Goal: Information Seeking & Learning: Learn about a topic

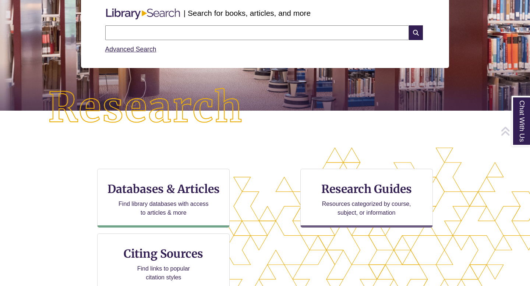
scroll to position [158, 0]
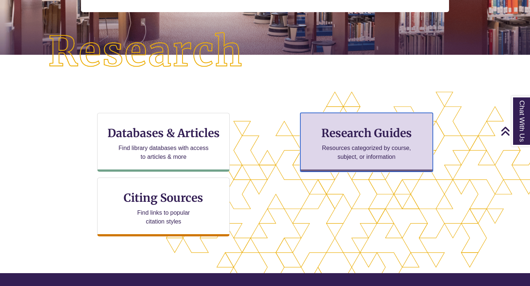
click at [336, 134] on h3 "Research Guides" at bounding box center [366, 133] width 120 height 14
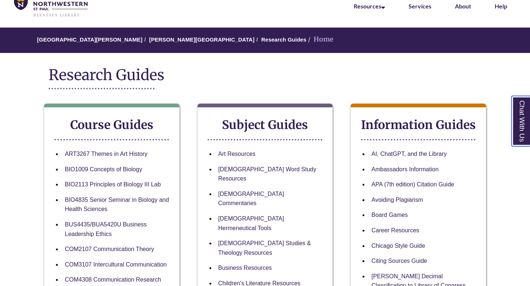
scroll to position [40, 0]
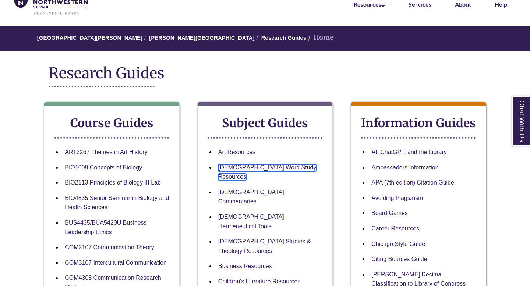
click at [236, 167] on link "[DEMOGRAPHIC_DATA] Word Study Resources" at bounding box center [267, 172] width 98 height 17
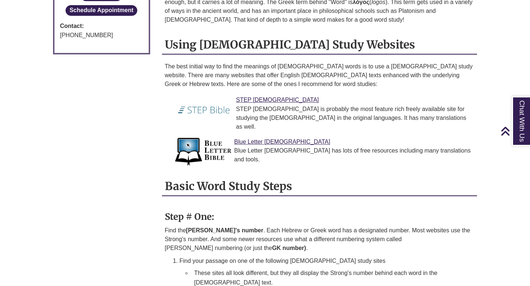
scroll to position [542, 0]
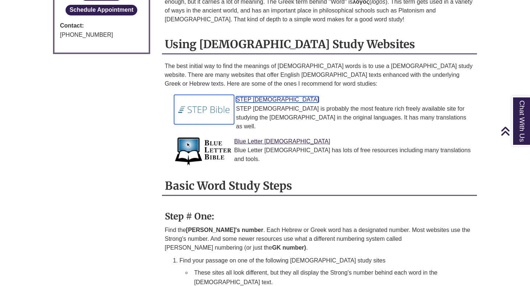
click at [258, 96] on link "STEP Bible" at bounding box center [277, 99] width 83 height 6
